Goal: Task Accomplishment & Management: Manage account settings

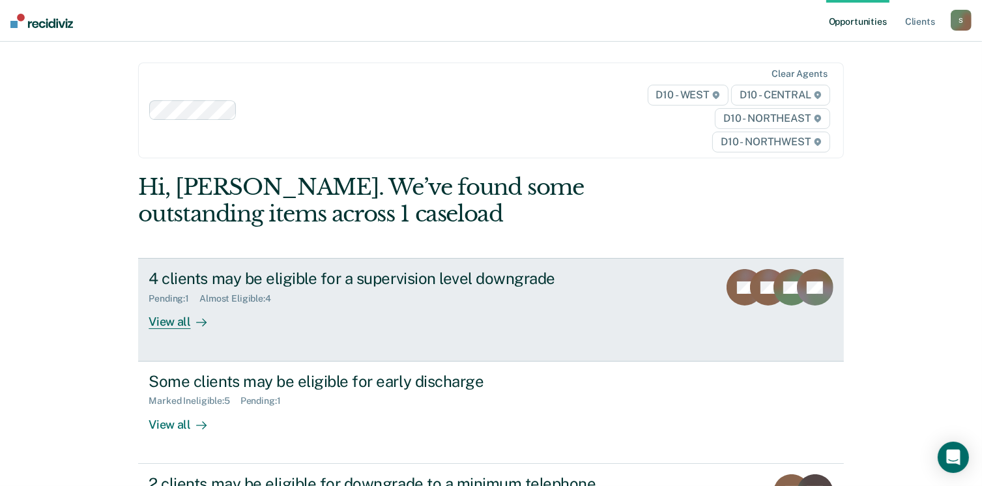
click at [178, 321] on div "View all" at bounding box center [185, 316] width 73 height 25
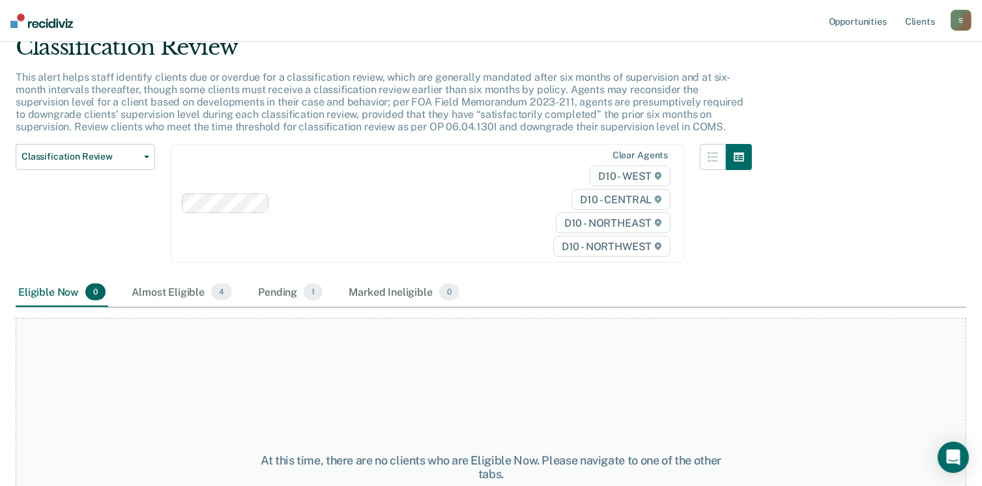
scroll to position [130, 0]
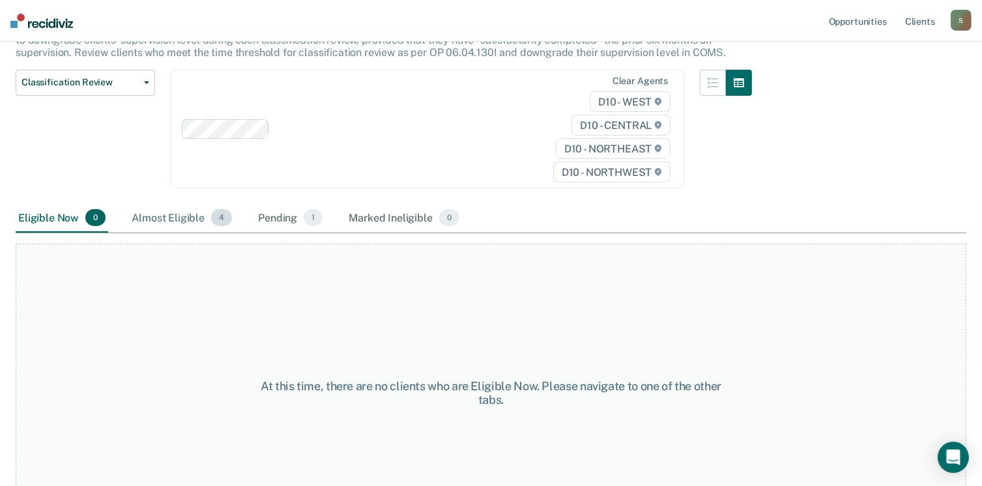
click at [159, 210] on div "Almost Eligible 4" at bounding box center [182, 218] width 106 height 29
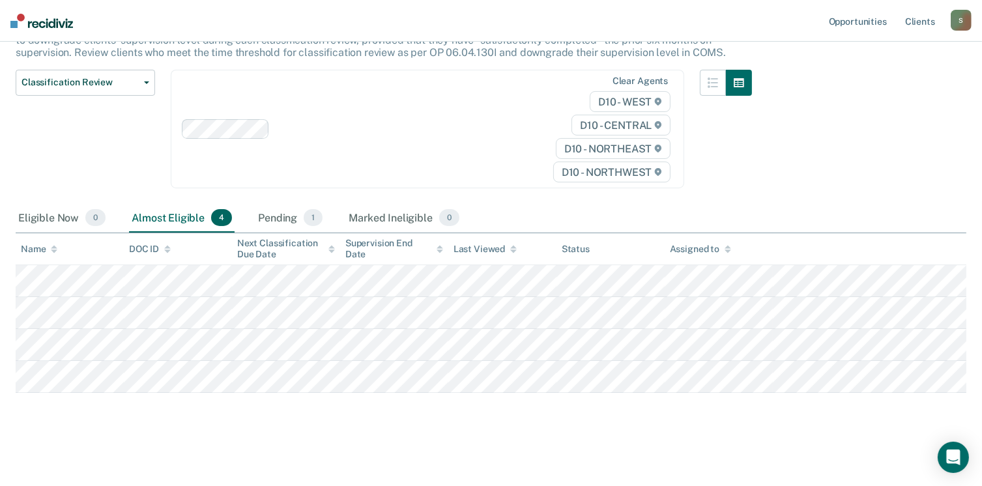
scroll to position [129, 0]
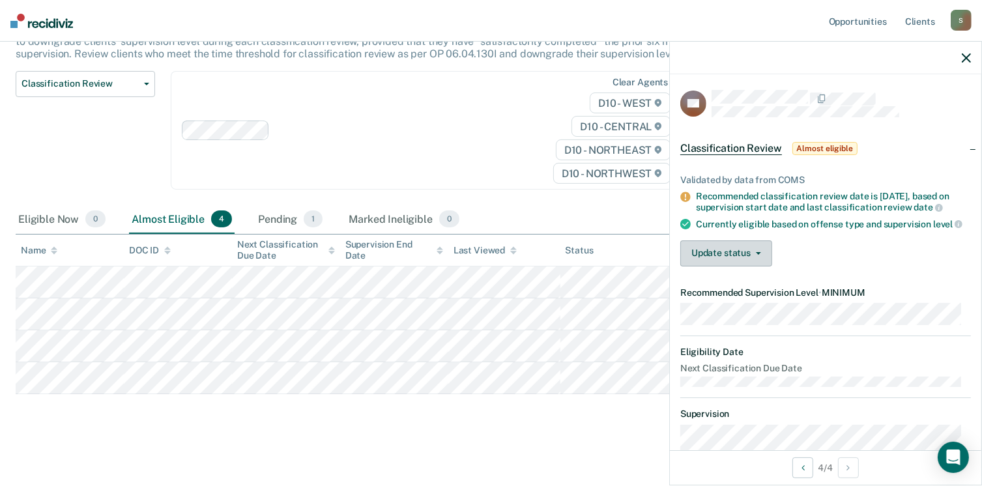
click at [761, 266] on button "Update status" at bounding box center [726, 253] width 92 height 26
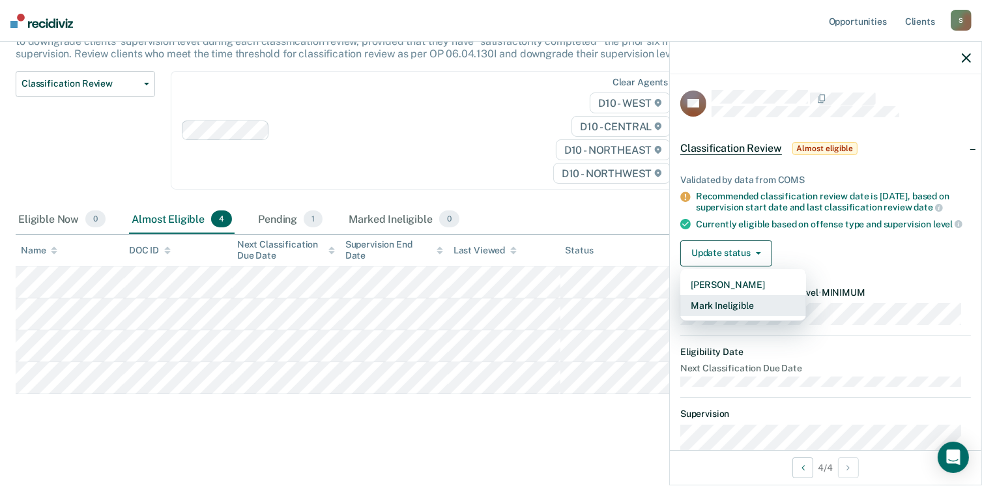
click at [753, 316] on button "Mark Ineligible" at bounding box center [743, 305] width 126 height 21
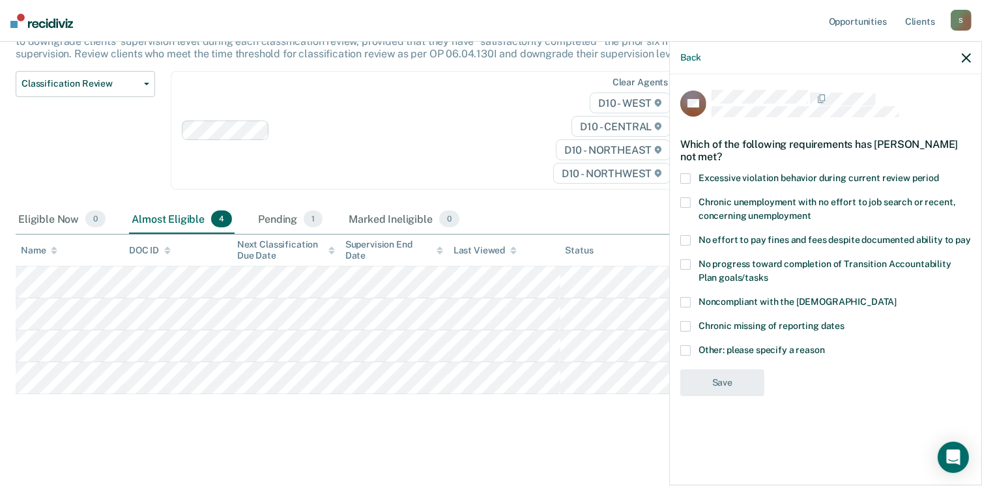
click at [709, 301] on span "Noncompliant with the [DEMOGRAPHIC_DATA]" at bounding box center [797, 301] width 198 height 10
click at [896, 297] on input "Noncompliant with the [DEMOGRAPHIC_DATA]" at bounding box center [896, 297] width 0 height 0
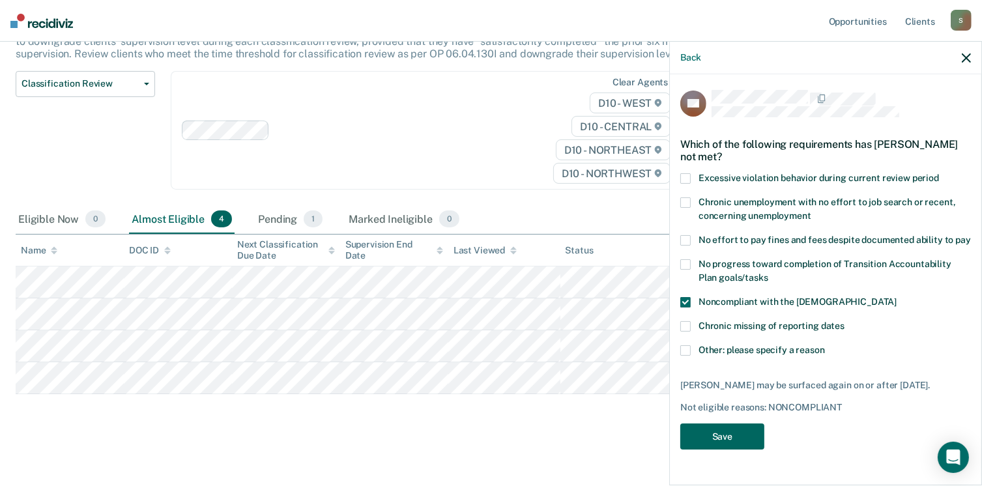
click at [723, 433] on button "Save" at bounding box center [722, 436] width 84 height 27
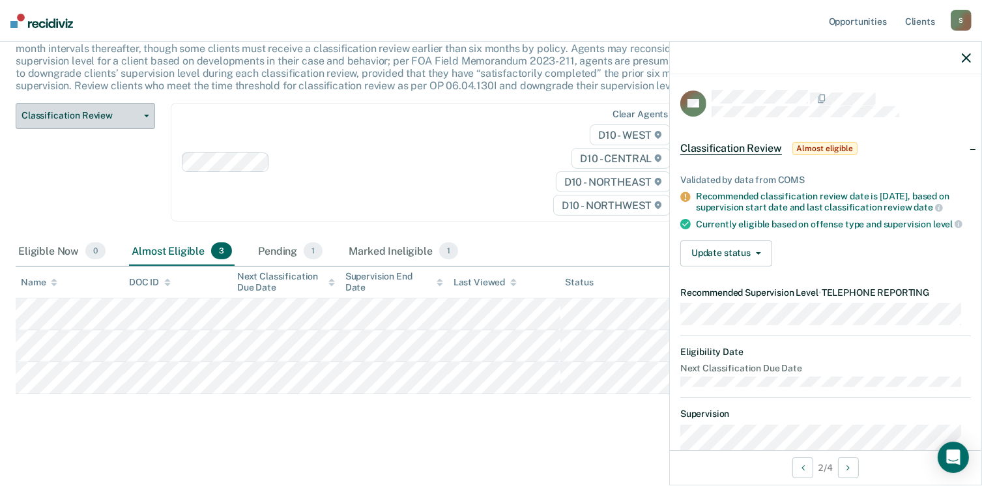
click at [100, 119] on span "Classification Review" at bounding box center [79, 115] width 117 height 11
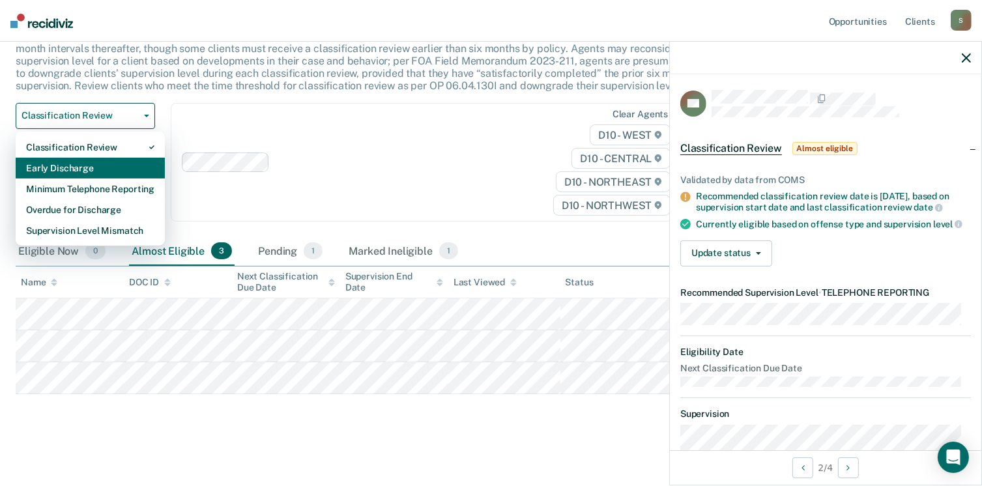
click at [99, 169] on div "Early Discharge" at bounding box center [90, 168] width 128 height 21
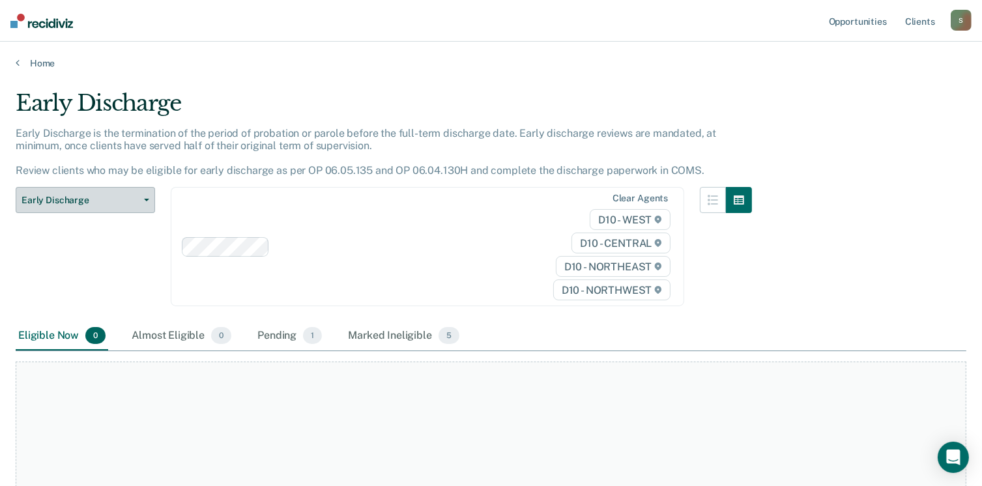
click at [108, 204] on span "Early Discharge" at bounding box center [79, 200] width 117 height 11
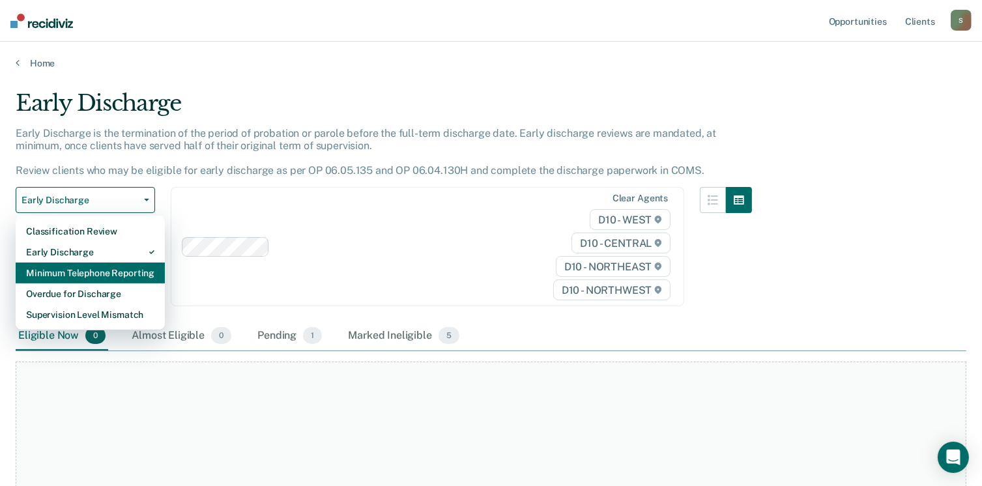
click at [91, 270] on div "Minimum Telephone Reporting" at bounding box center [90, 273] width 128 height 21
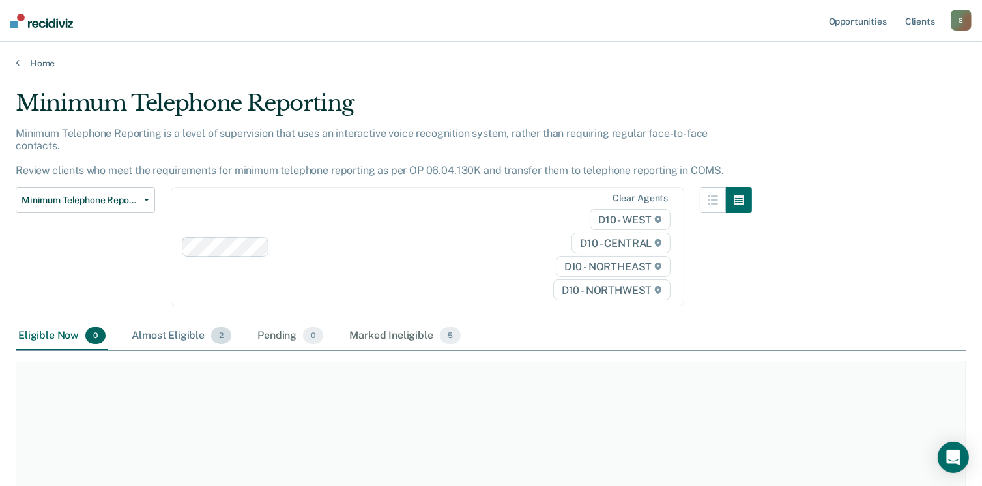
click at [167, 322] on div "Almost Eligible 2" at bounding box center [181, 336] width 105 height 29
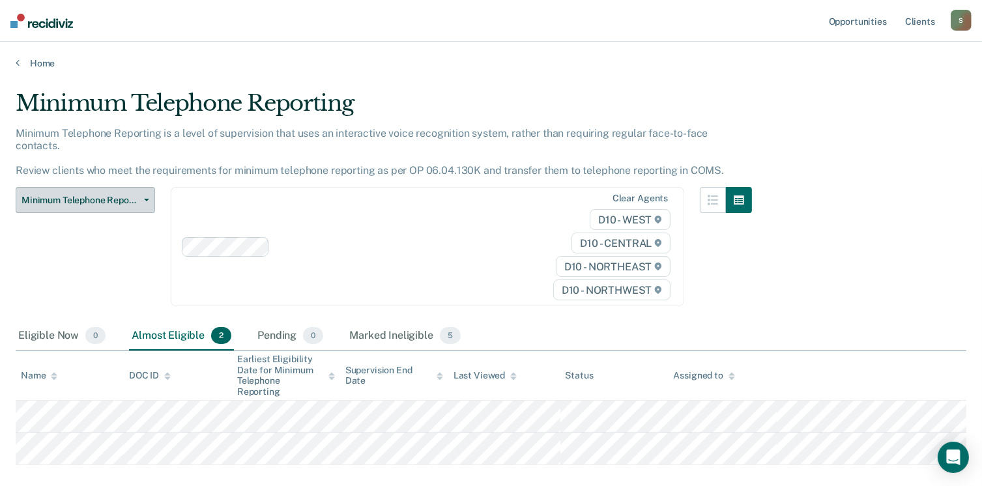
click at [85, 195] on span "Minimum Telephone Reporting" at bounding box center [79, 200] width 117 height 11
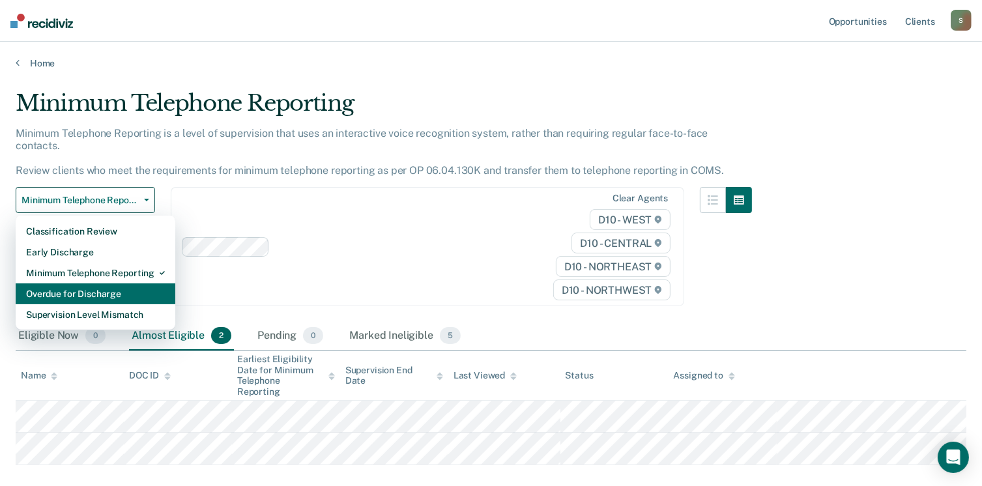
click at [70, 283] on div "Overdue for Discharge" at bounding box center [95, 293] width 139 height 21
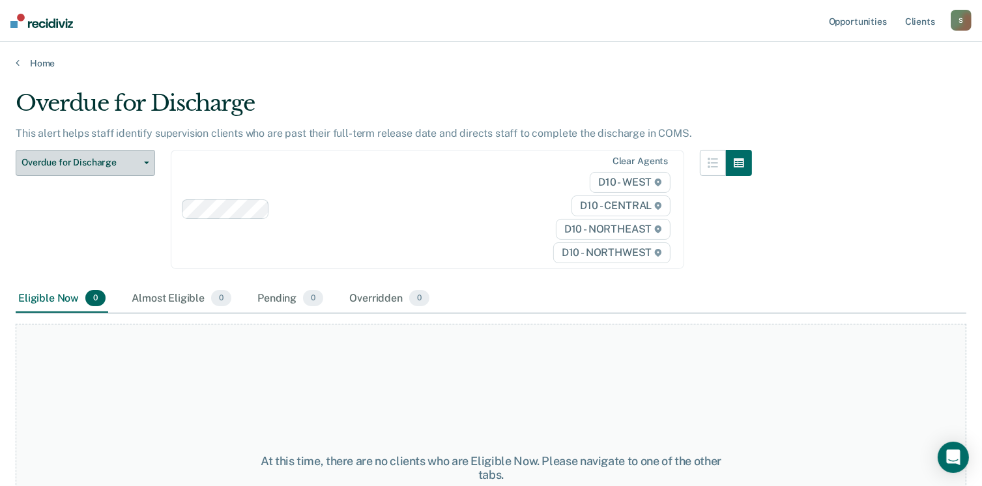
click at [81, 162] on span "Overdue for Discharge" at bounding box center [79, 162] width 117 height 11
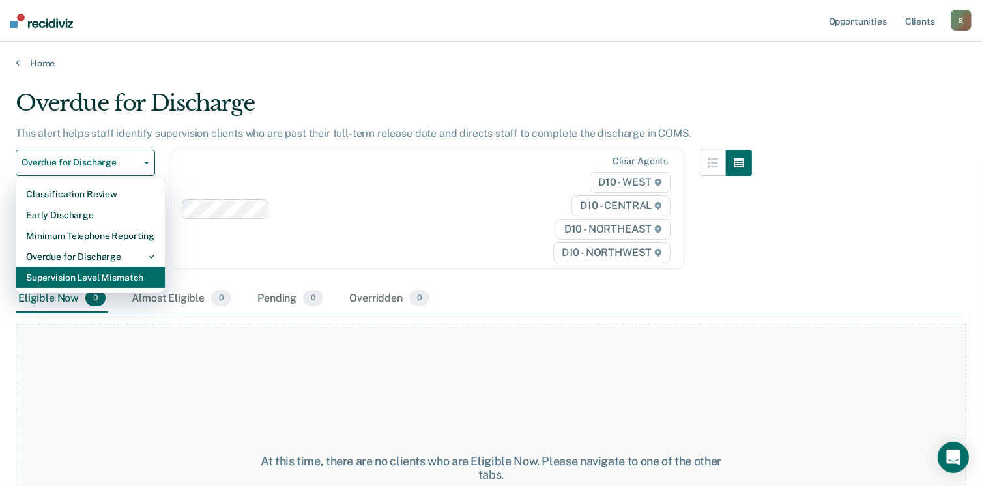
click at [54, 281] on div "Supervision Level Mismatch" at bounding box center [90, 277] width 128 height 21
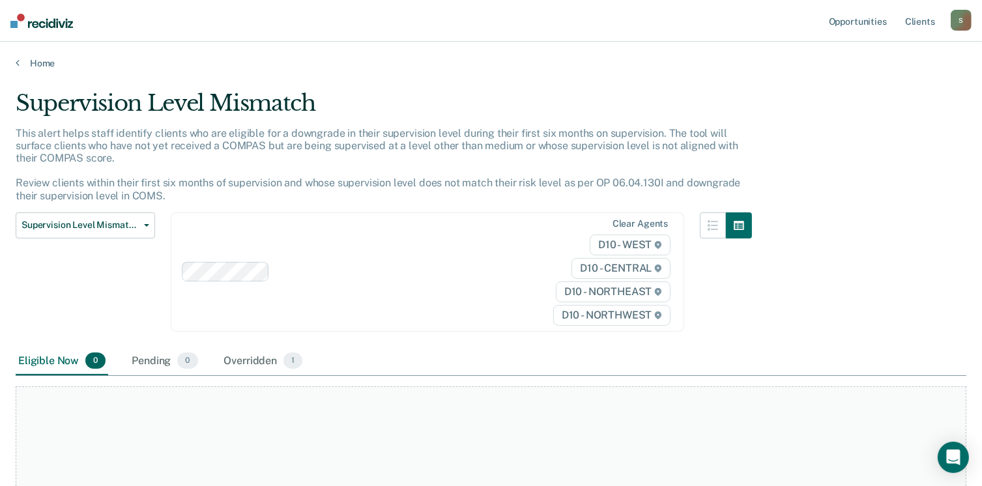
click at [84, 208] on div "This alert helps staff identify clients who are eligible for a downgrade in the…" at bounding box center [384, 169] width 736 height 85
click at [89, 221] on span "Supervision Level Mismatch" at bounding box center [79, 225] width 117 height 11
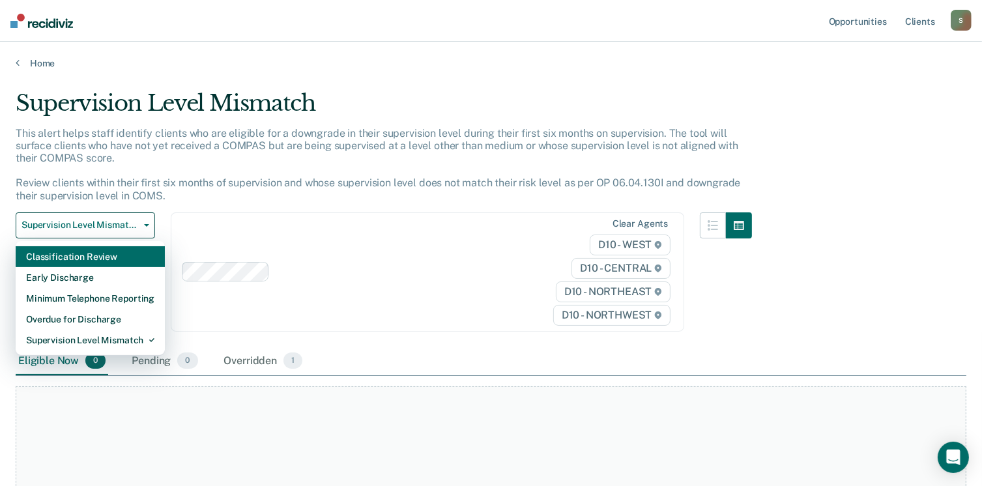
click at [76, 263] on div "Classification Review" at bounding box center [90, 256] width 128 height 21
